Goal: Information Seeking & Learning: Check status

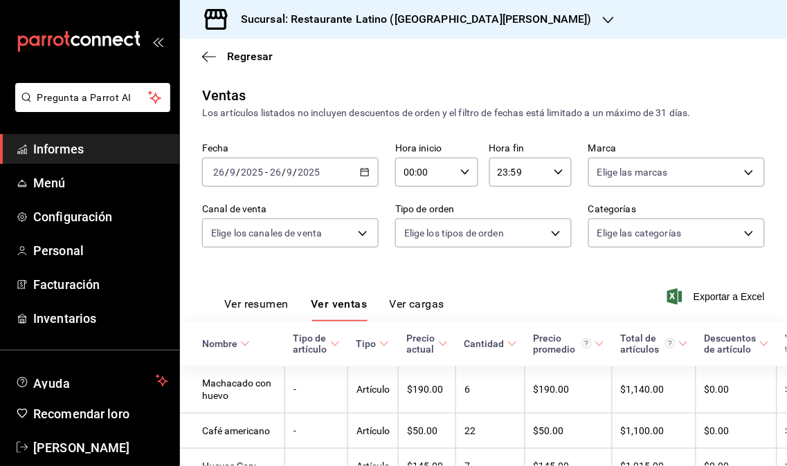
click at [72, 154] on font "Informes" at bounding box center [58, 149] width 51 height 15
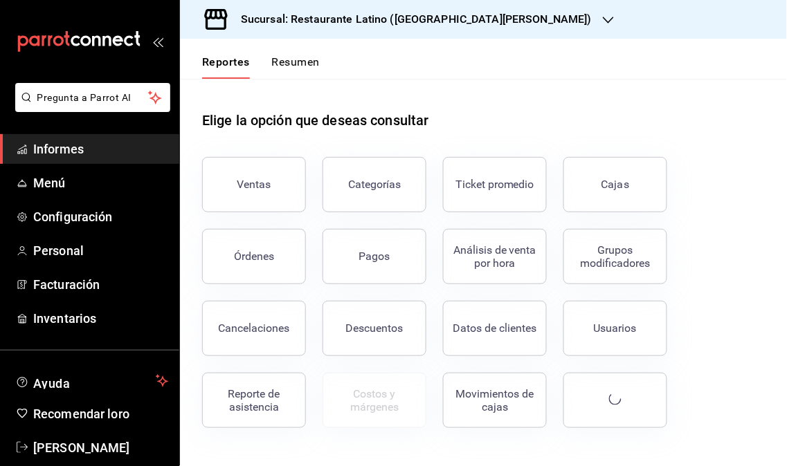
click at [47, 156] on span "Informes" at bounding box center [100, 149] width 135 height 19
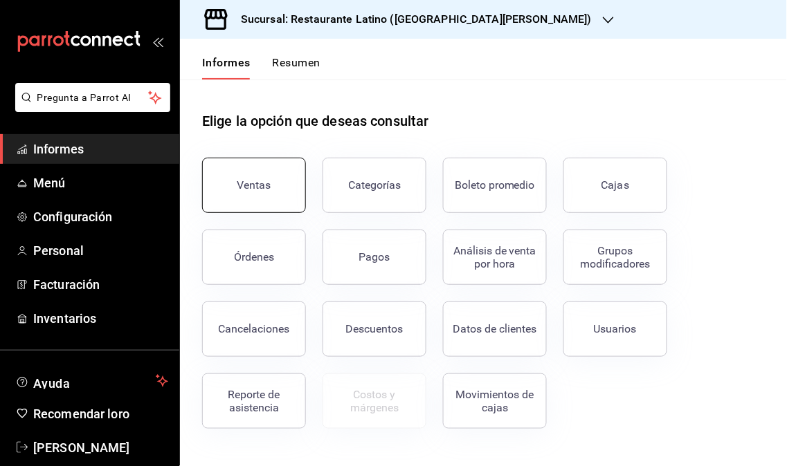
click at [253, 195] on button "Ventas" at bounding box center [254, 185] width 104 height 55
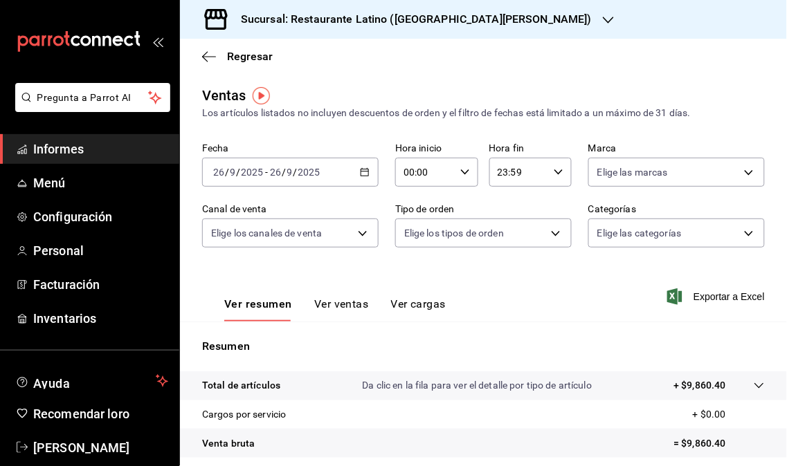
click at [491, 22] on font "Sucursal: Restaurante Latino ([GEOGRAPHIC_DATA][PERSON_NAME])" at bounding box center [416, 18] width 351 height 13
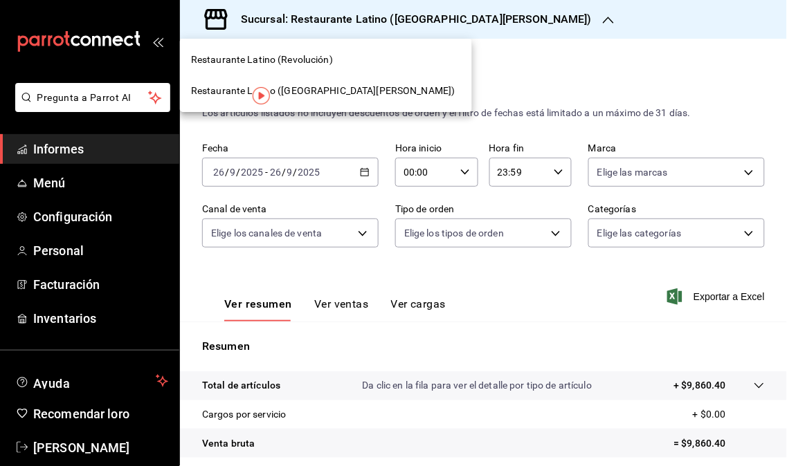
click at [312, 60] on font "Restaurante Latino (Revolución)" at bounding box center [262, 59] width 142 height 11
